Goal: Task Accomplishment & Management: Use online tool/utility

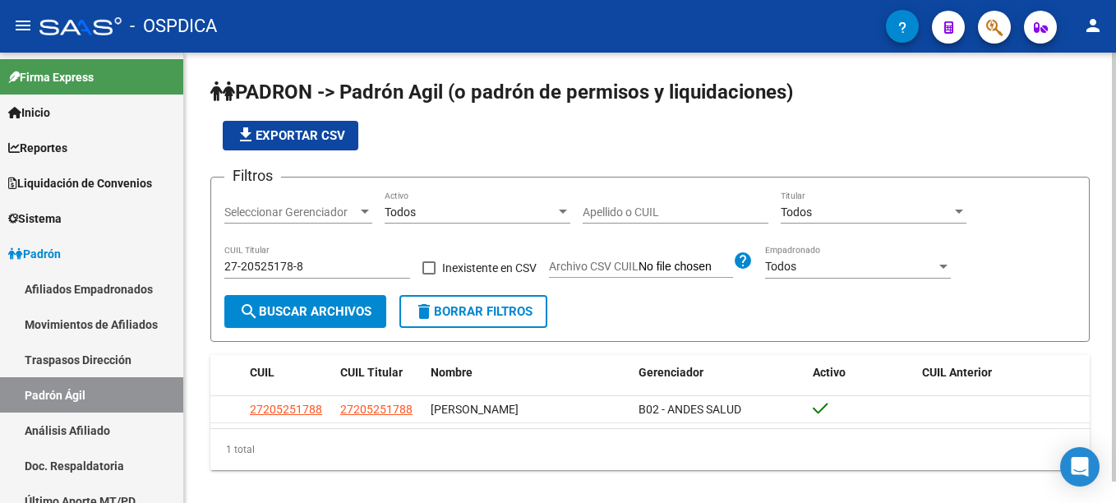
scroll to position [22, 0]
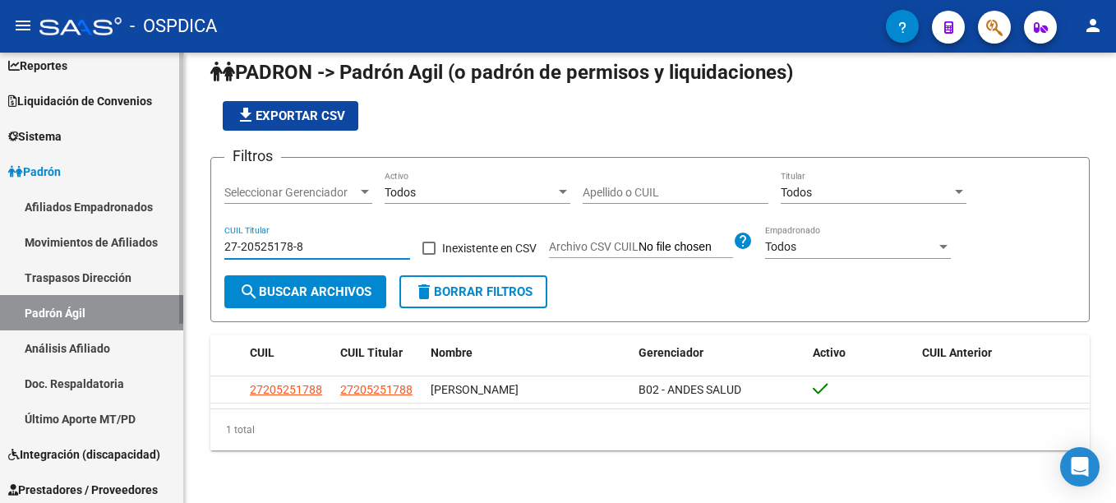
drag, startPoint x: 320, startPoint y: 238, endPoint x: 122, endPoint y: 283, distance: 203.1
click at [122, 283] on mat-sidenav-container "Firma Express Inicio Instructivos Contacto OS Reportes Ingresos Devengados Deta…" at bounding box center [558, 278] width 1116 height 450
paste input "0-21752539-0"
click at [338, 293] on span "search Buscar Archivos" at bounding box center [305, 291] width 132 height 15
drag, startPoint x: 161, startPoint y: 259, endPoint x: 89, endPoint y: 267, distance: 72.8
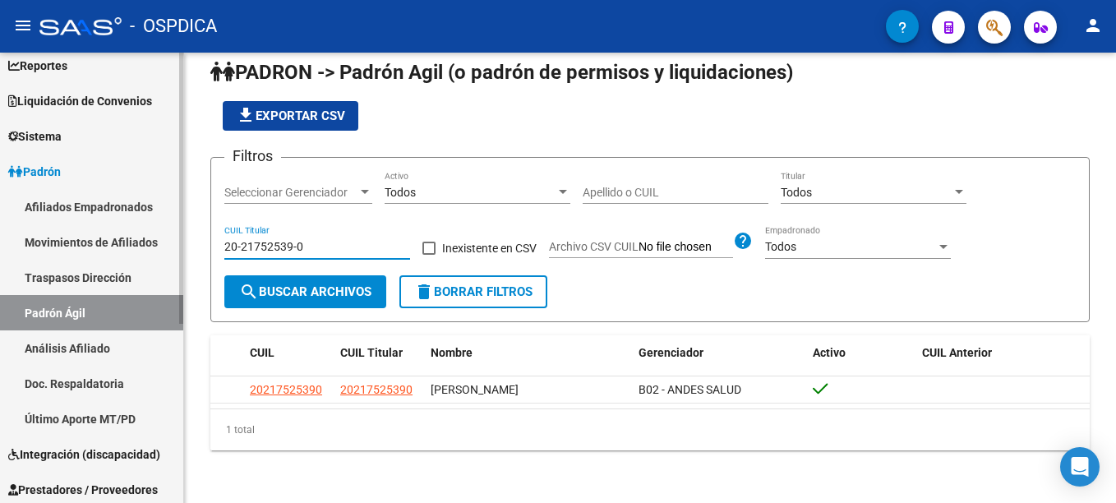
click at [89, 267] on mat-sidenav-container "Firma Express Inicio Instructivos Contacto OS Reportes Ingresos Devengados Deta…" at bounding box center [558, 278] width 1116 height 450
paste input "7-26504433-1"
click at [335, 286] on span "search Buscar Archivos" at bounding box center [305, 291] width 132 height 15
drag, startPoint x: 342, startPoint y: 250, endPoint x: 81, endPoint y: 258, distance: 260.6
click at [81, 258] on mat-sidenav-container "Firma Express Inicio Instructivos Contacto OS Reportes Ingresos Devengados Deta…" at bounding box center [558, 278] width 1116 height 450
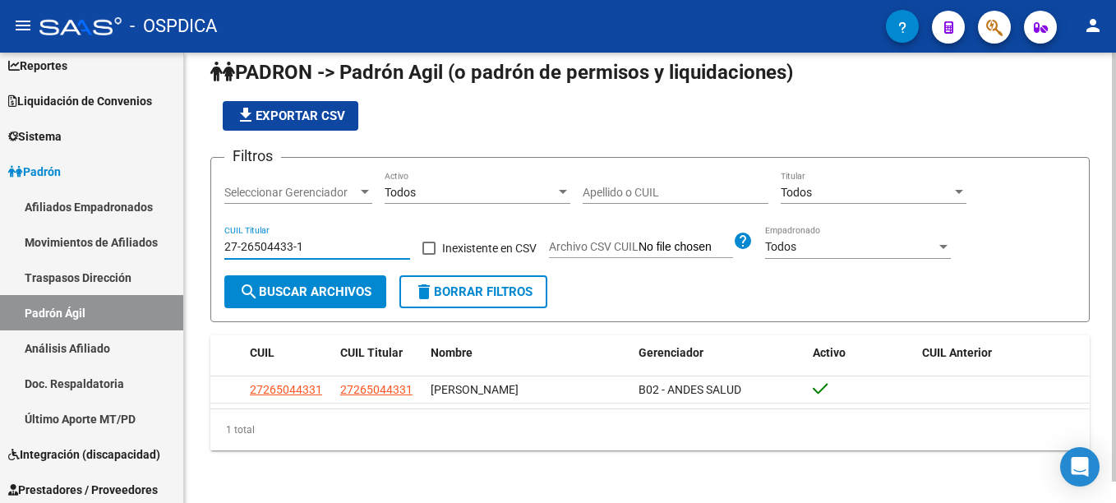
paste input "0-30674388"
type input "20-30674388-1"
click at [330, 299] on button "search Buscar Archivos" at bounding box center [305, 291] width 162 height 33
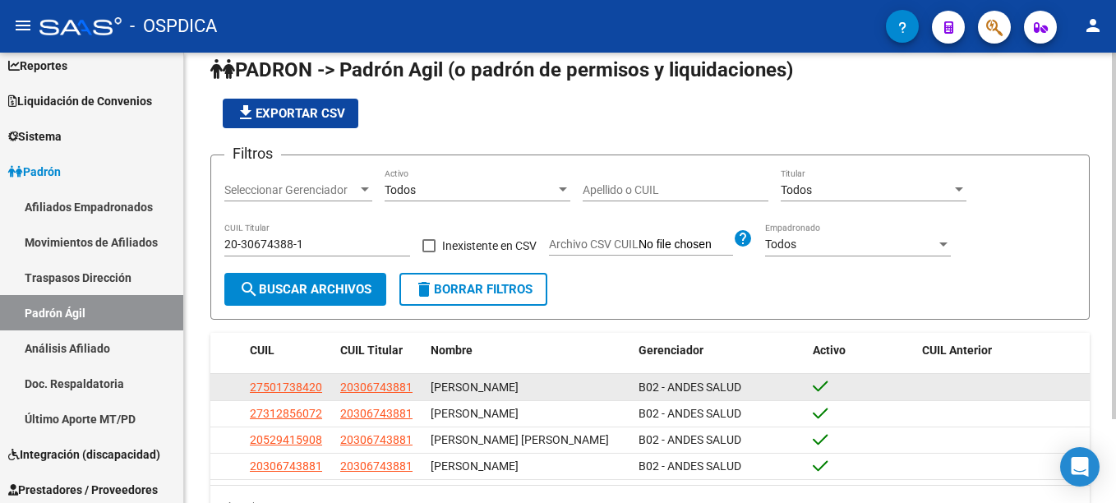
scroll to position [104, 0]
